Goal: Feedback & Contribution: Contribute content

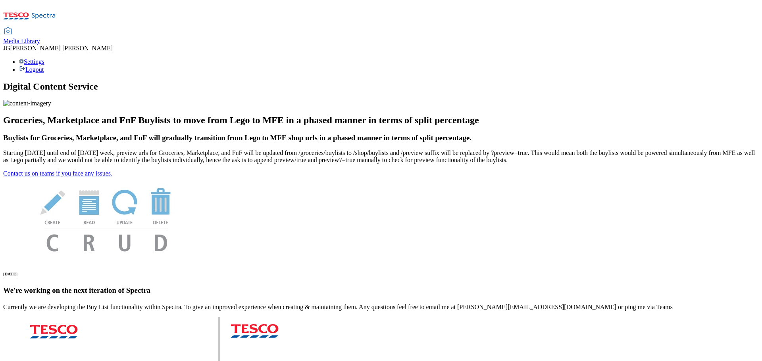
click at [40, 38] on span "Media Library" at bounding box center [21, 41] width 37 height 7
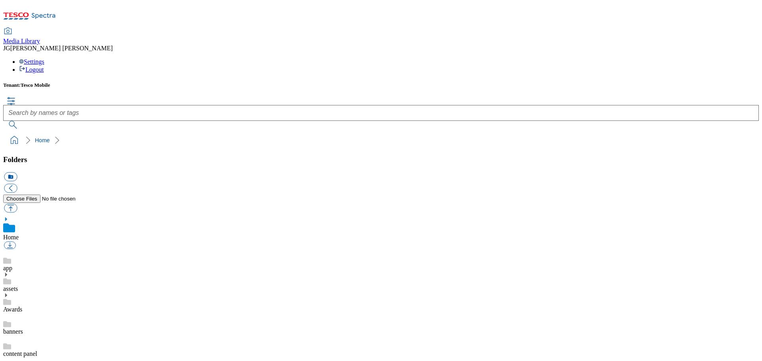
scroll to position [1, 0]
click at [23, 328] on link "banners" at bounding box center [13, 331] width 20 height 7
click at [17, 204] on button "button" at bounding box center [10, 208] width 13 height 9
type input "C:\fakepath\YourPaymentPlanIsOverdue_01.png"
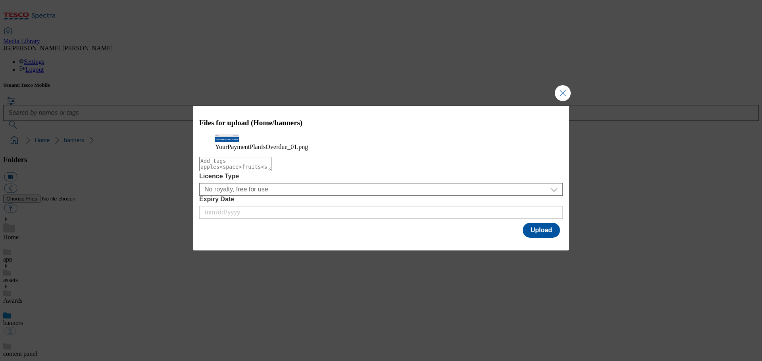
click at [271, 171] on textarea "Modal" at bounding box center [235, 164] width 72 height 14
type textarea "Banner"
click at [537, 238] on button "Upload" at bounding box center [540, 230] width 37 height 15
